Goal: Book appointment/travel/reservation

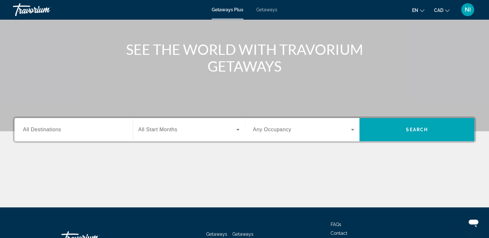
scroll to position [65, 0]
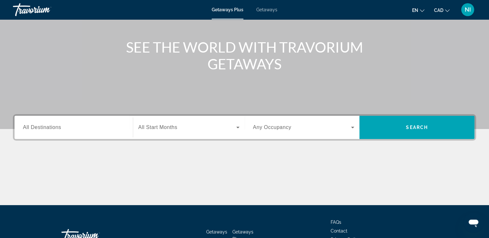
click at [56, 128] on span "All Destinations" at bounding box center [42, 127] width 38 height 5
click at [56, 128] on input "Destination All Destinations" at bounding box center [73, 128] width 101 height 8
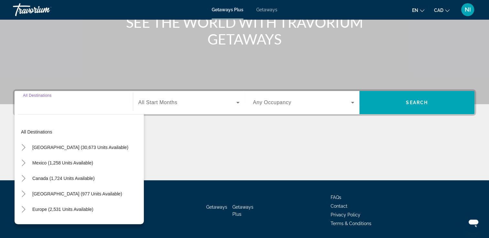
scroll to position [110, 0]
